Goal: Complete application form: Complete application form

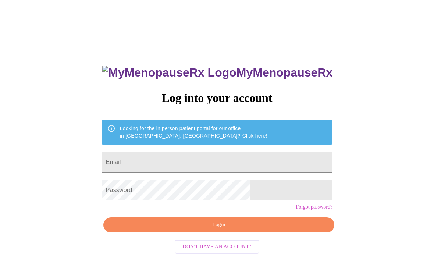
click at [200, 170] on input "Email" at bounding box center [217, 162] width 231 height 21
type input "[EMAIL_ADDRESS][DOMAIN_NAME]"
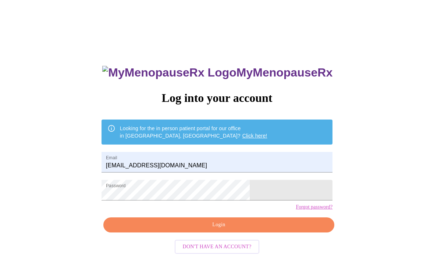
click at [189, 230] on span "Login" at bounding box center [219, 224] width 214 height 9
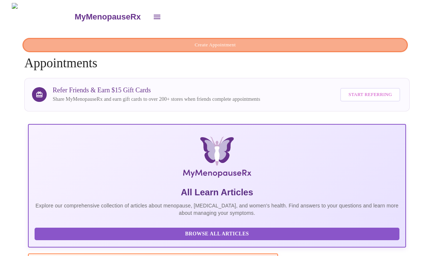
click at [215, 43] on span "Create Appointment" at bounding box center [215, 45] width 369 height 8
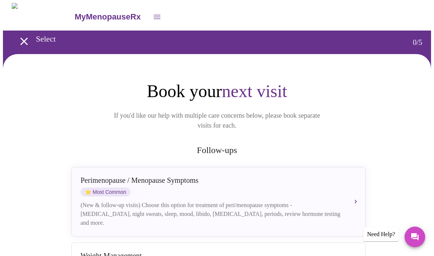
click at [153, 13] on icon "open drawer" at bounding box center [157, 17] width 9 height 9
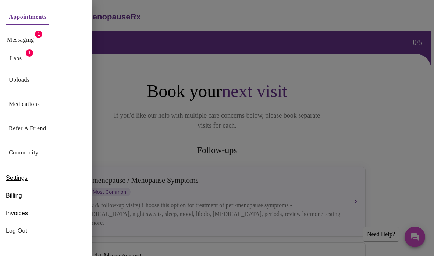
click at [39, 19] on link "Appointments" at bounding box center [28, 17] width 38 height 10
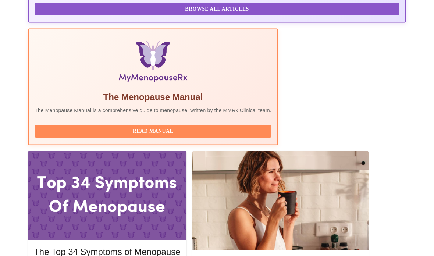
scroll to position [225, 0]
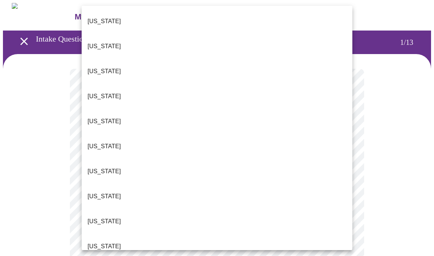
click at [102, 67] on p "[US_STATE]" at bounding box center [104, 71] width 33 height 9
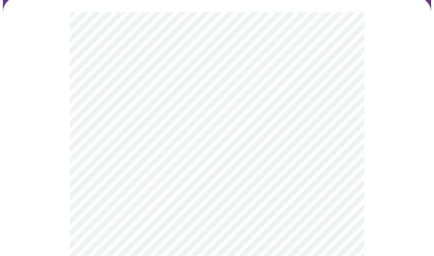
scroll to position [67, 0]
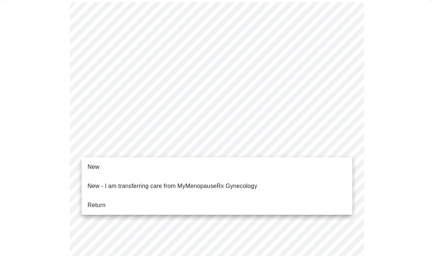
click at [118, 200] on li "Return" at bounding box center [217, 205] width 271 height 13
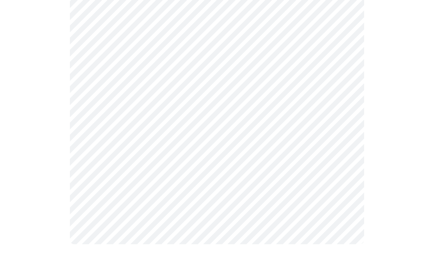
scroll to position [0, 0]
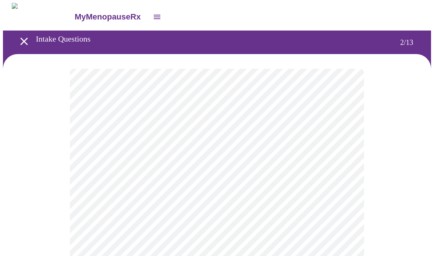
click at [310, 155] on body "MyMenopauseRx Intake Questions 2 / 13" at bounding box center [217, 257] width 428 height 509
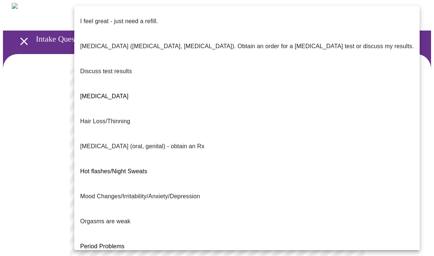
click at [147, 17] on p "I feel great - just need a refill." at bounding box center [119, 21] width 78 height 9
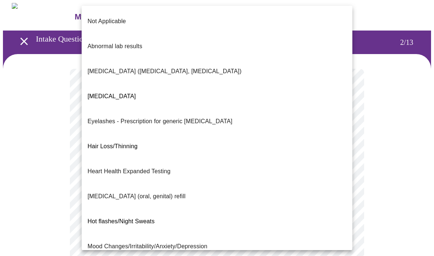
click at [182, 214] on body "MyMenopauseRx Intake Questions 2 / 13 Not Applicable Abnormal lab results [MEDI…" at bounding box center [217, 255] width 428 height 505
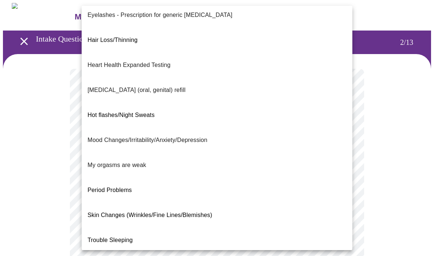
scroll to position [106, 0]
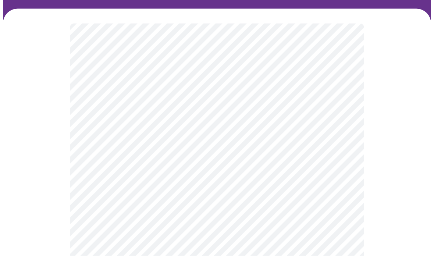
scroll to position [46, 0]
click at [124, 244] on body "MyMenopauseRx Intake Questions 2 / 13" at bounding box center [217, 207] width 428 height 501
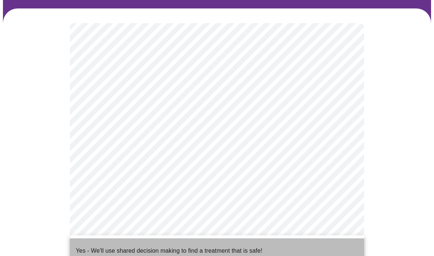
click at [170, 246] on p "Yes - We'll use shared decision making to find a treatment that is safe!" at bounding box center [169, 250] width 187 height 9
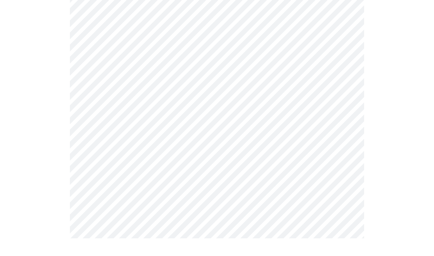
scroll to position [0, 0]
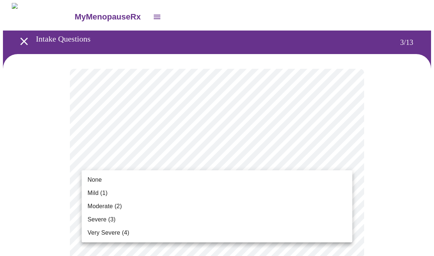
click at [117, 209] on span "Moderate (2)" at bounding box center [105, 206] width 34 height 9
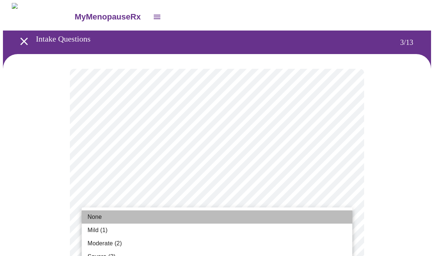
click at [98, 219] on span "None" at bounding box center [95, 217] width 14 height 9
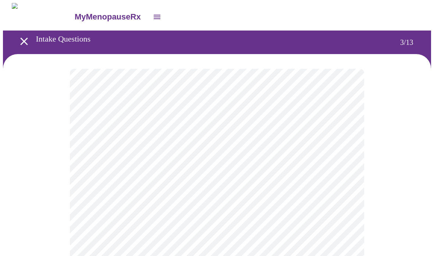
scroll to position [13, 0]
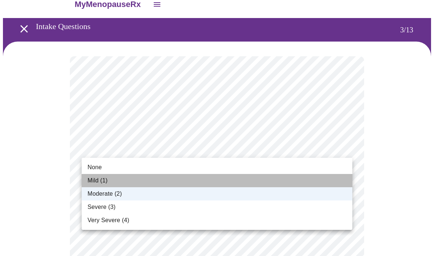
click at [128, 180] on li "Mild (1)" at bounding box center [217, 180] width 271 height 13
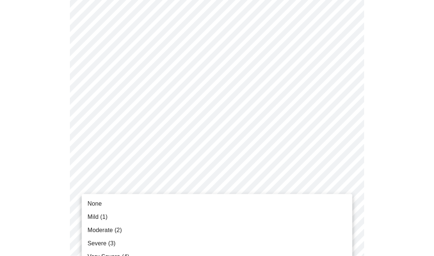
click at [104, 229] on span "Moderate (2)" at bounding box center [105, 230] width 34 height 9
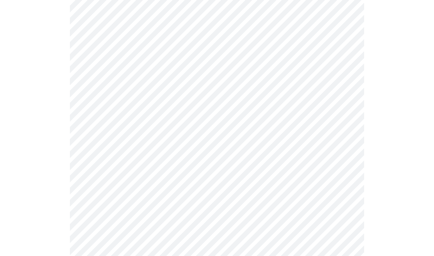
scroll to position [126, 0]
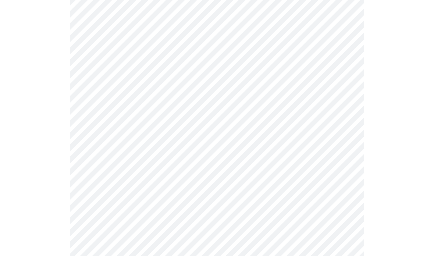
scroll to position [143, 0]
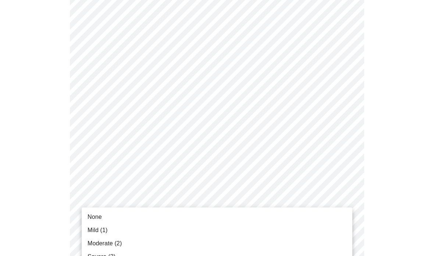
click at [103, 256] on span "Severe (3)" at bounding box center [102, 256] width 28 height 9
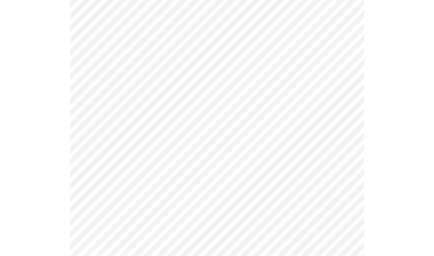
scroll to position [275, 0]
click at [167, 155] on body "MyMenopauseRx Intake Questions 3 / 13" at bounding box center [217, 190] width 428 height 925
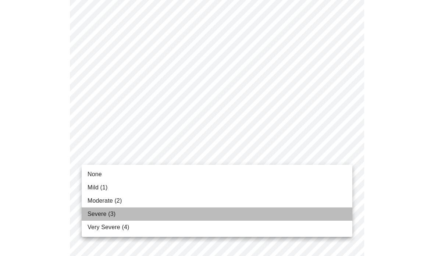
click at [111, 213] on span "Severe (3)" at bounding box center [102, 214] width 28 height 9
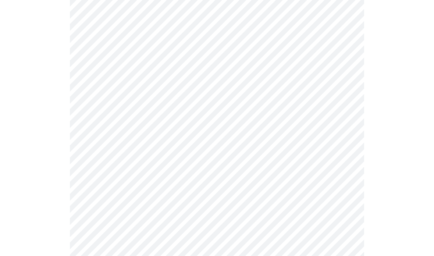
scroll to position [310, 0]
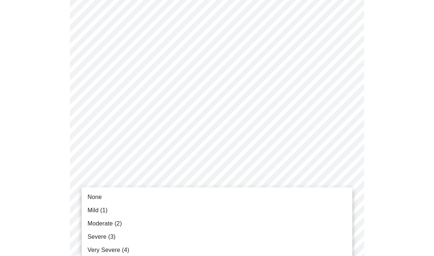
click at [125, 181] on body "MyMenopauseRx Intake Questions 3 / 13 None Mild (1) Moderate (2) Severe (3) Ver…" at bounding box center [217, 149] width 428 height 915
click at [95, 212] on span "Mild (1)" at bounding box center [98, 210] width 20 height 9
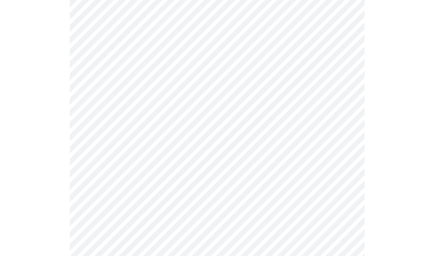
click at [99, 237] on body "MyMenopauseRx Intake Questions 3 / 13" at bounding box center [217, 144] width 428 height 905
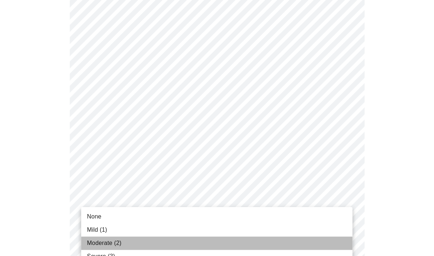
click at [105, 244] on span "Moderate (2)" at bounding box center [104, 242] width 34 height 9
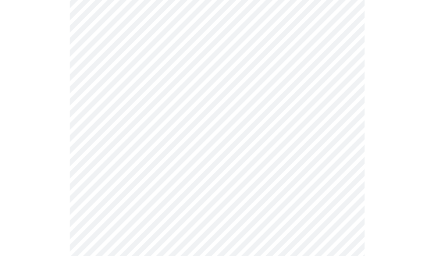
scroll to position [430, 0]
click at [121, 176] on body "MyMenopauseRx Intake Questions 3 / 13" at bounding box center [217, 20] width 428 height 895
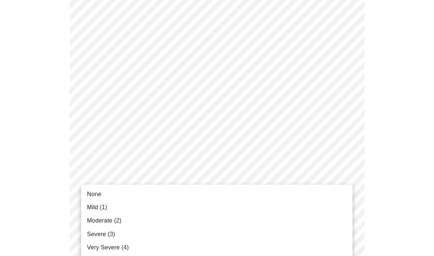
click at [100, 208] on span "Mild (1)" at bounding box center [97, 207] width 20 height 9
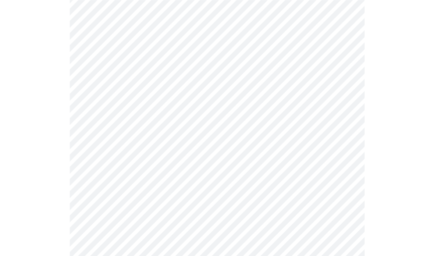
scroll to position [449, 0]
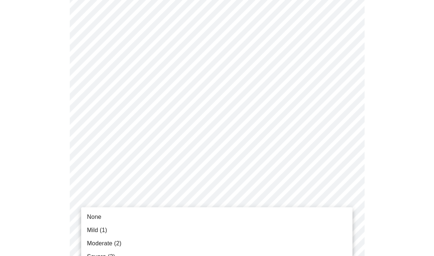
click at [95, 227] on span "Mild (1)" at bounding box center [97, 229] width 20 height 9
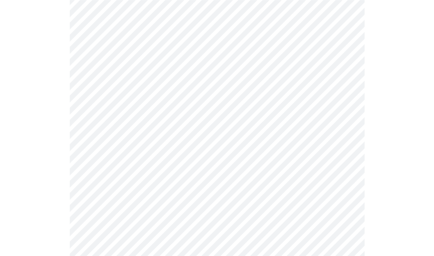
scroll to position [483, 0]
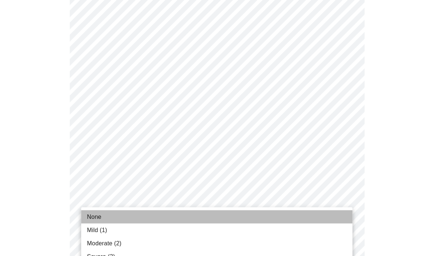
click at [100, 219] on span "None" at bounding box center [94, 216] width 14 height 9
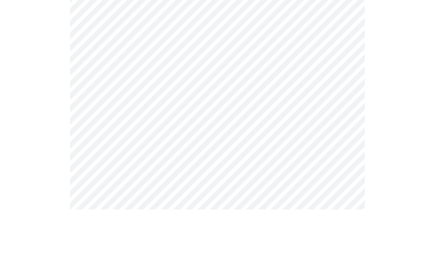
scroll to position [194, 0]
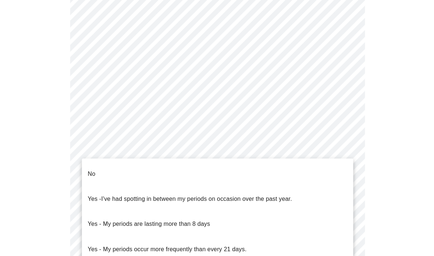
click at [107, 252] on body "MyMenopauseRx Intake Questions 4 / 13 No Yes - I've had spotting in between my …" at bounding box center [217, 171] width 428 height 724
click at [119, 195] on span "I've had spotting in between my periods on occasion over the past year." at bounding box center [196, 198] width 190 height 6
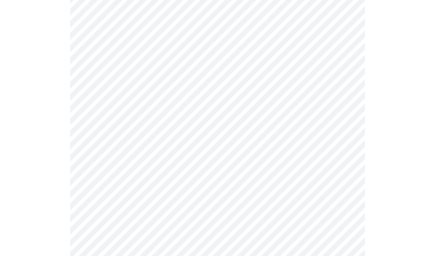
scroll to position [342, 0]
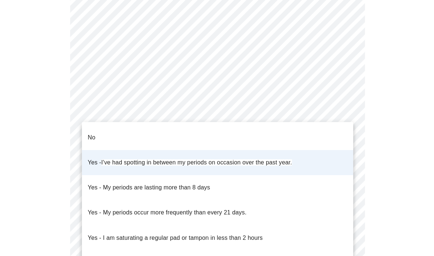
click at [210, 108] on body "MyMenopauseRx Intake Questions 4 / 13 No Yes - I've had spotting in between my …" at bounding box center [217, 21] width 428 height 720
click at [198, 159] on span "I've had spotting in between my periods on occasion over the past year." at bounding box center [196, 162] width 190 height 6
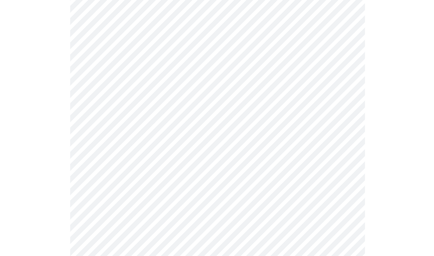
click at [228, 111] on body "MyMenopauseRx Intake Questions 4 / 13" at bounding box center [217, 21] width 428 height 720
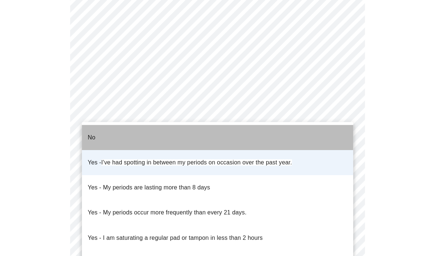
click at [167, 132] on li "No" at bounding box center [217, 137] width 271 height 25
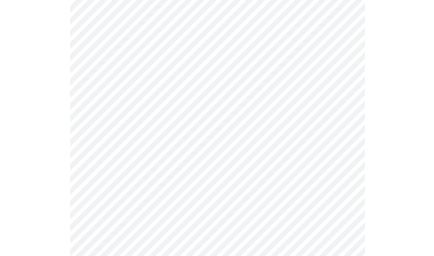
click at [182, 162] on body "MyMenopauseRx Intake Questions 4 / 13" at bounding box center [217, 21] width 428 height 720
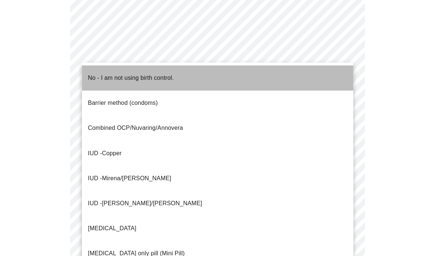
click at [172, 74] on p "No - I am not using birth control." at bounding box center [131, 78] width 86 height 9
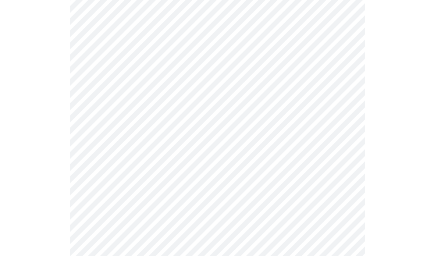
click at [136, 206] on body "MyMenopauseRx Intake Questions 4 / 13" at bounding box center [217, 19] width 428 height 716
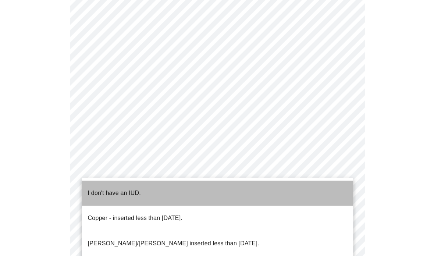
click at [130, 188] on p "I don't have an IUD." at bounding box center [114, 192] width 53 height 9
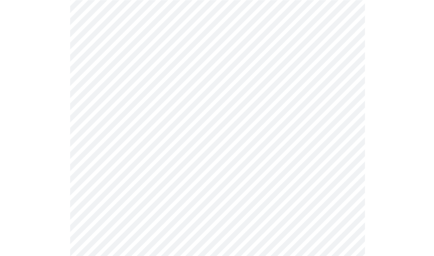
scroll to position [427, 0]
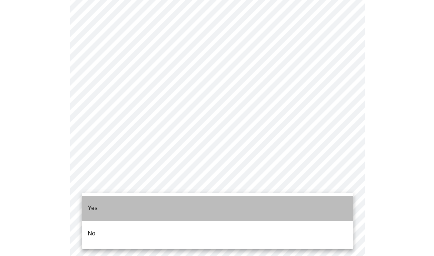
click at [95, 203] on p "Yes" at bounding box center [93, 207] width 10 height 9
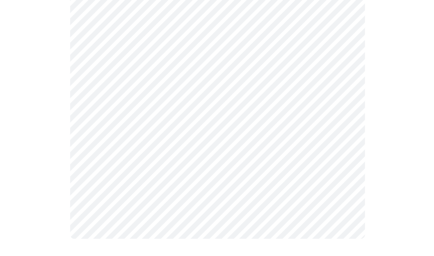
scroll to position [0, 0]
